Goal: Information Seeking & Learning: Learn about a topic

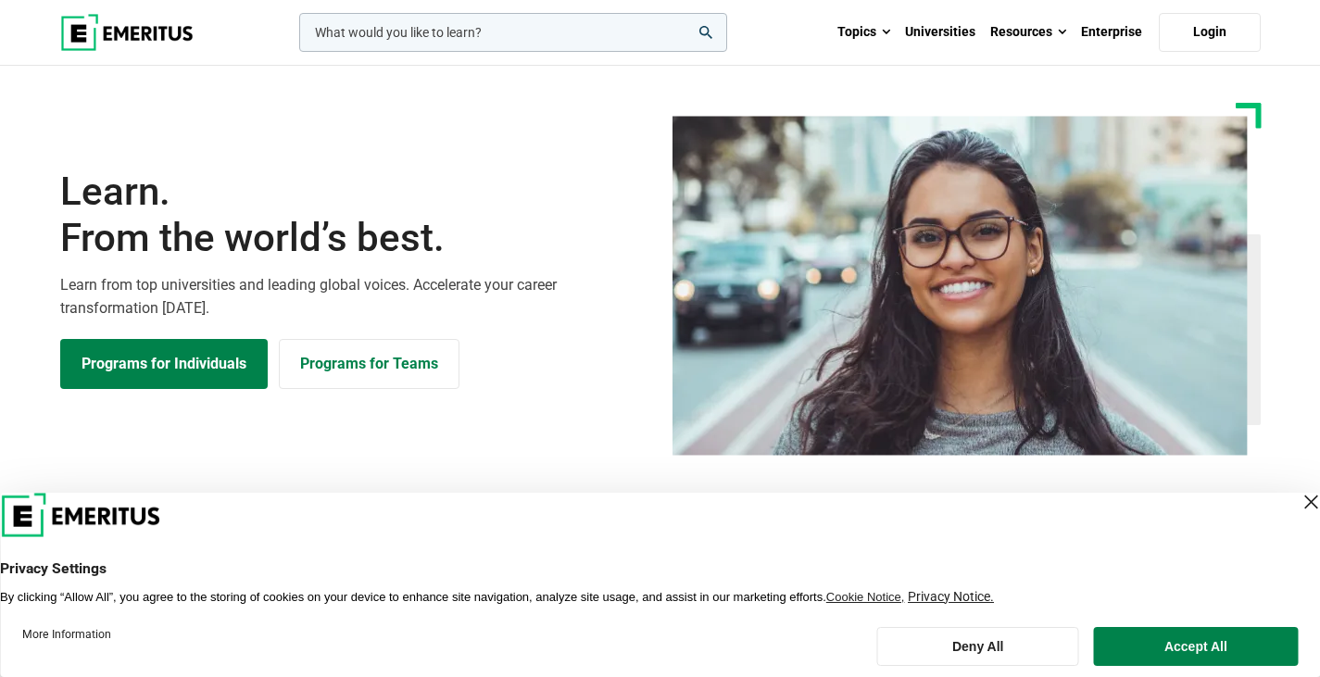
click at [1297, 497] on div "Close Layer" at bounding box center [1310, 502] width 26 height 26
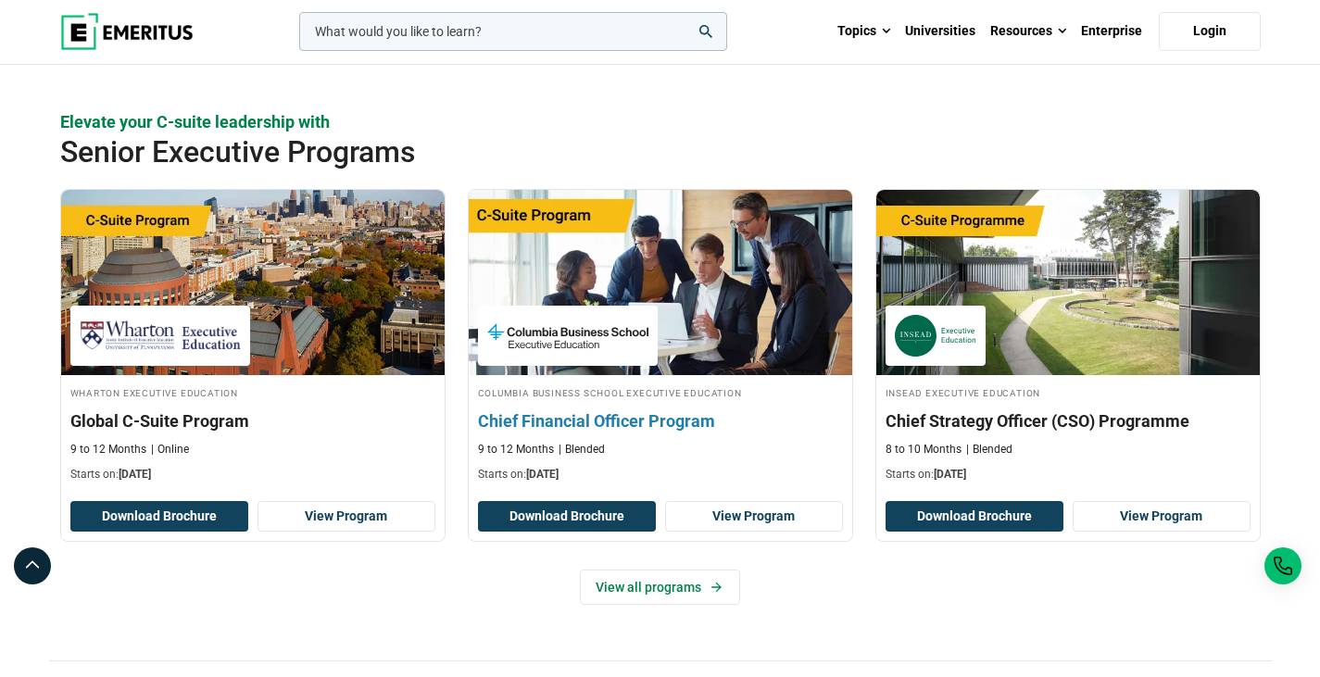
scroll to position [741, 0]
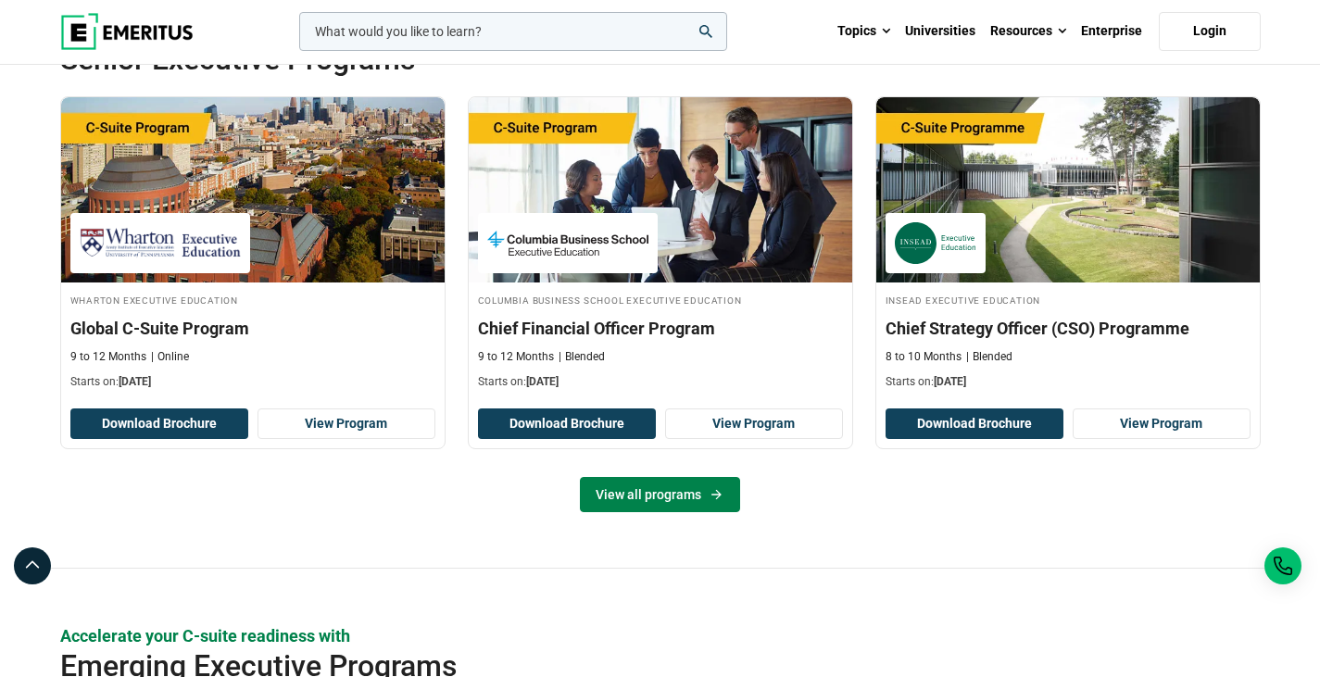
click at [640, 495] on link "View all programs" at bounding box center [660, 494] width 160 height 35
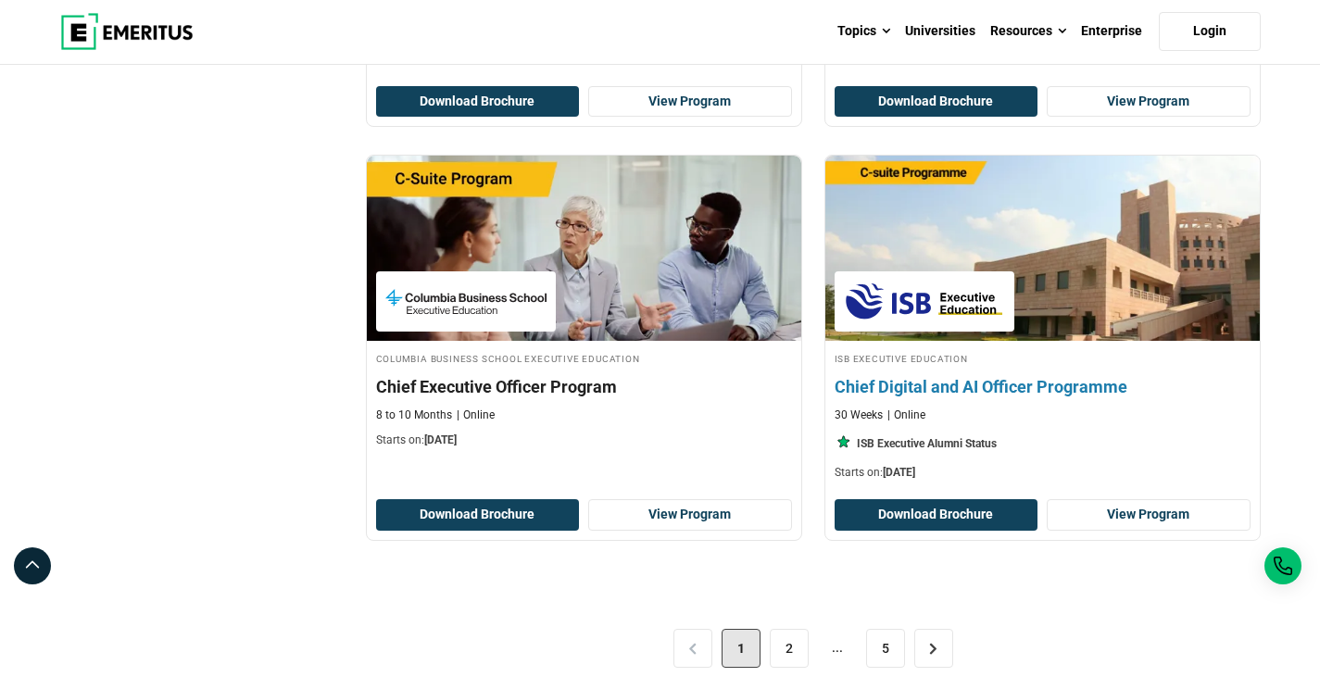
scroll to position [3889, 0]
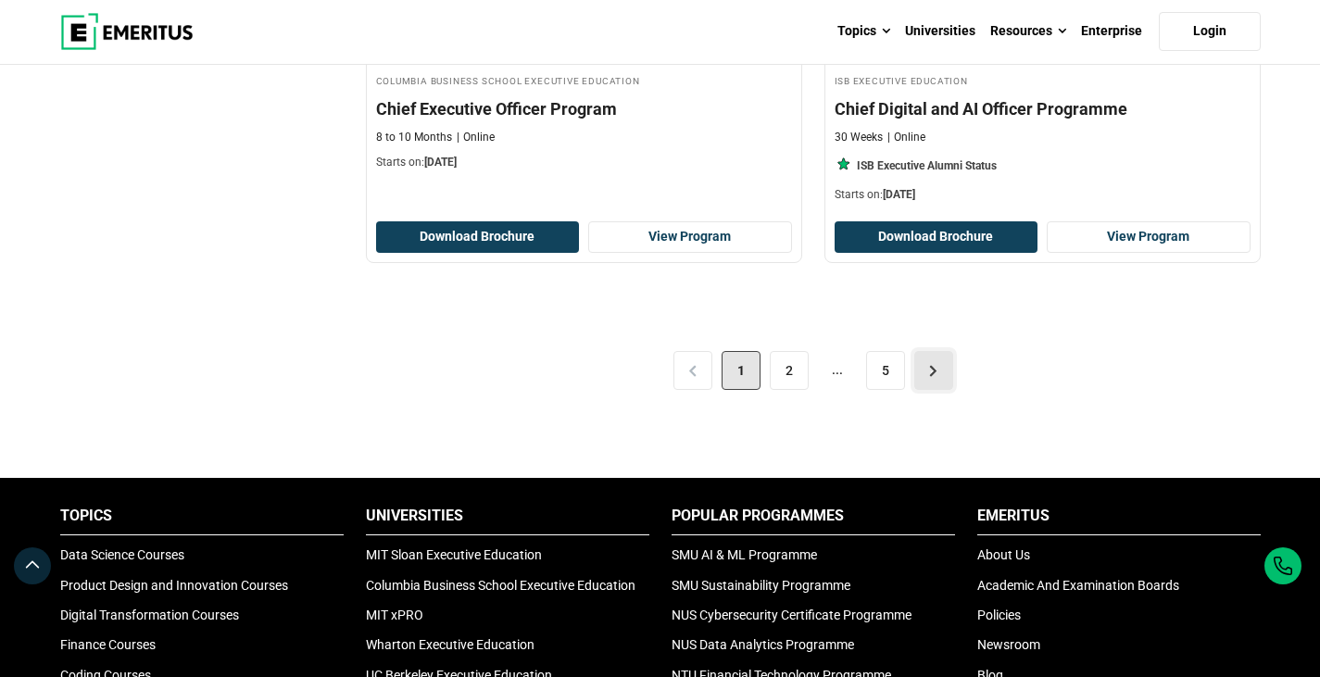
click at [945, 366] on link ">" at bounding box center [933, 370] width 39 height 39
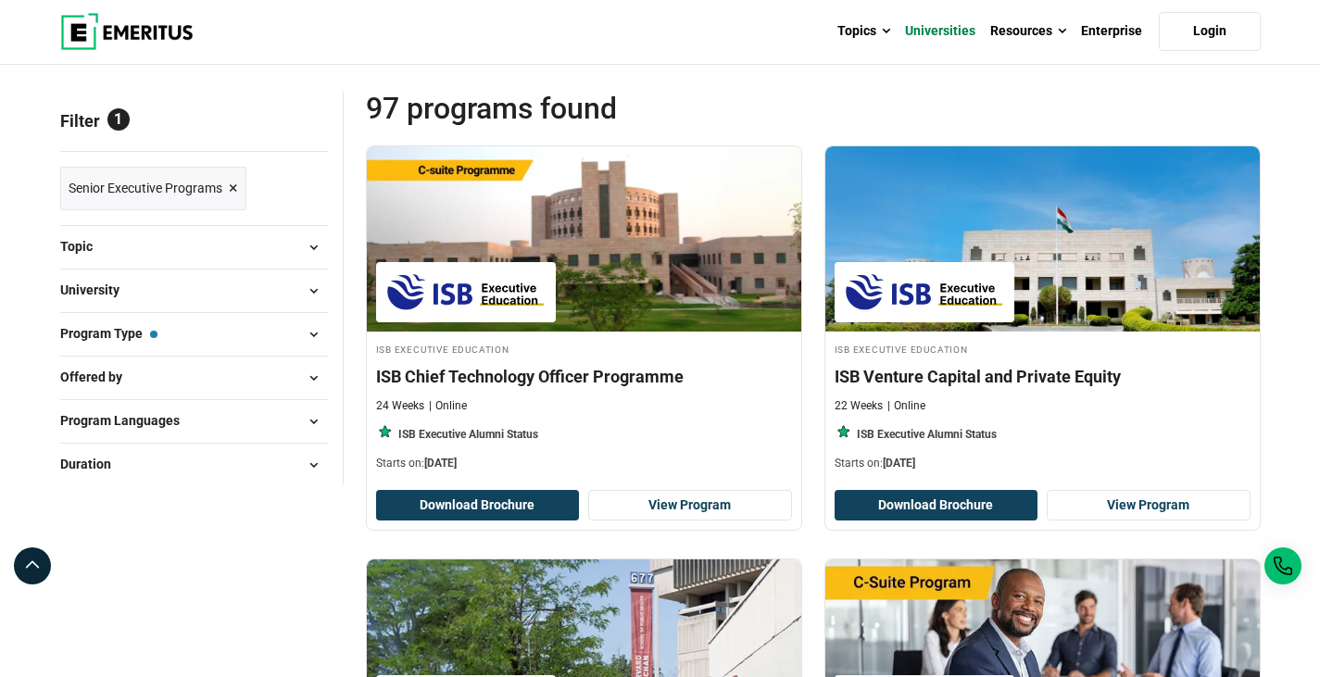
scroll to position [93, 0]
